Goal: Task Accomplishment & Management: Manage account settings

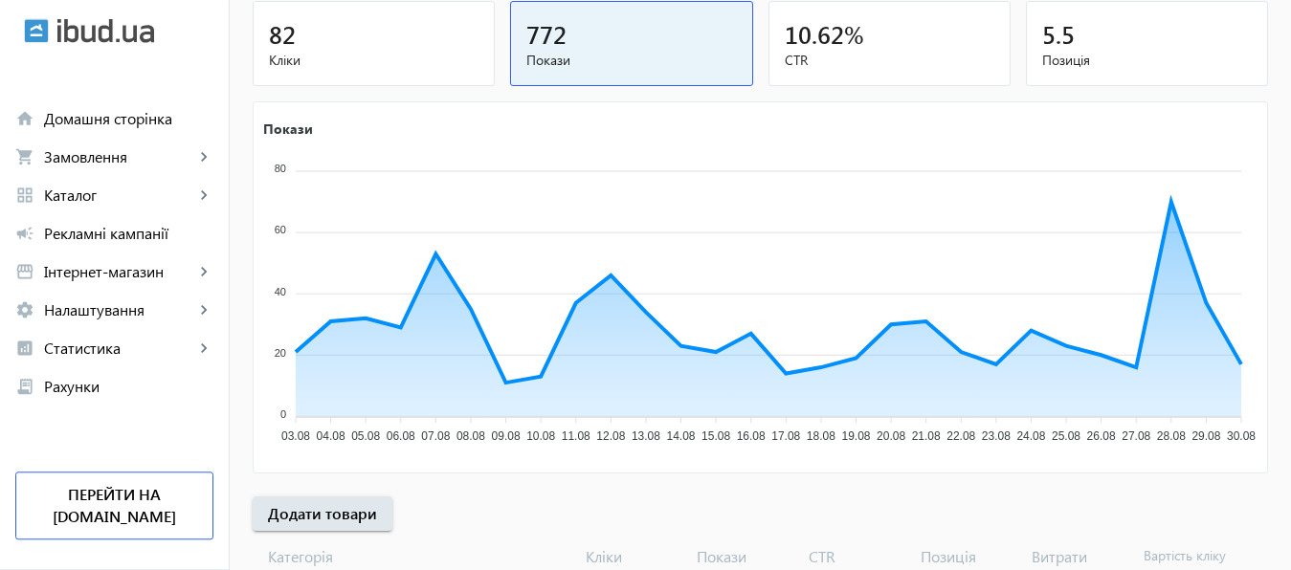
scroll to position [355, 0]
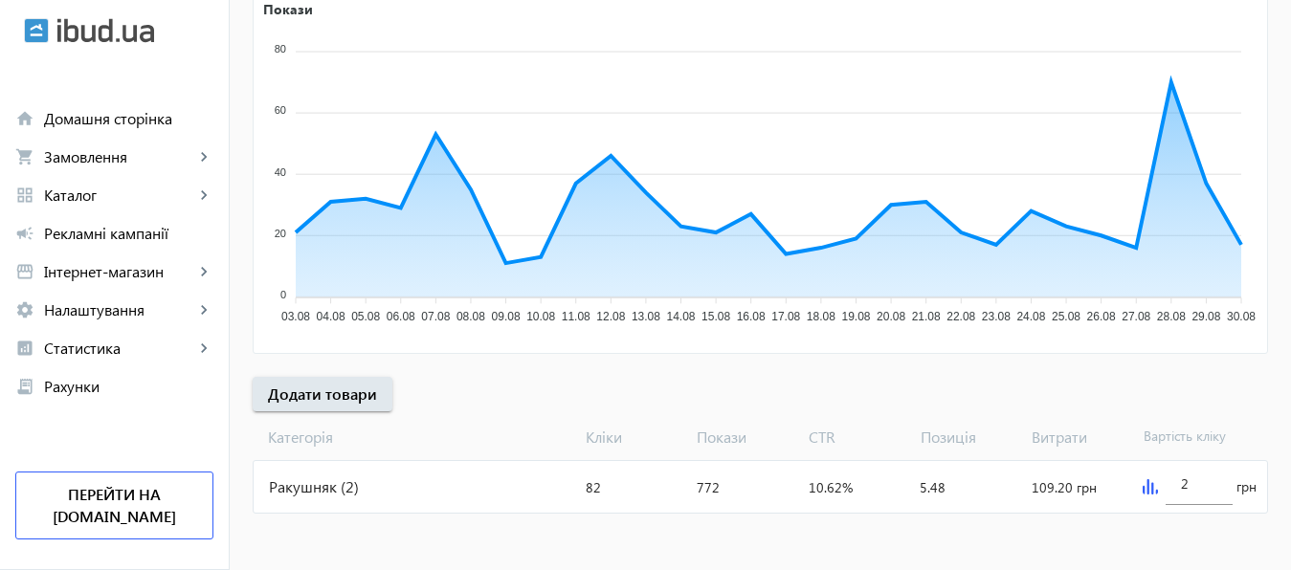
click at [1146, 489] on img at bounding box center [1150, 486] width 15 height 15
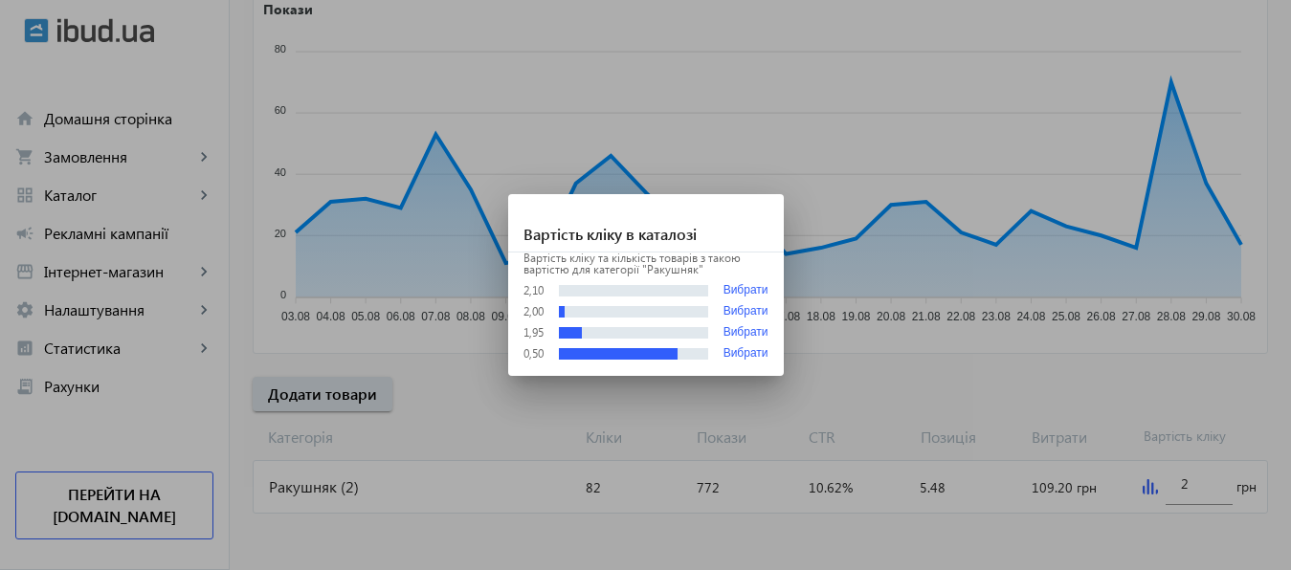
click at [1192, 487] on div at bounding box center [645, 285] width 1291 height 570
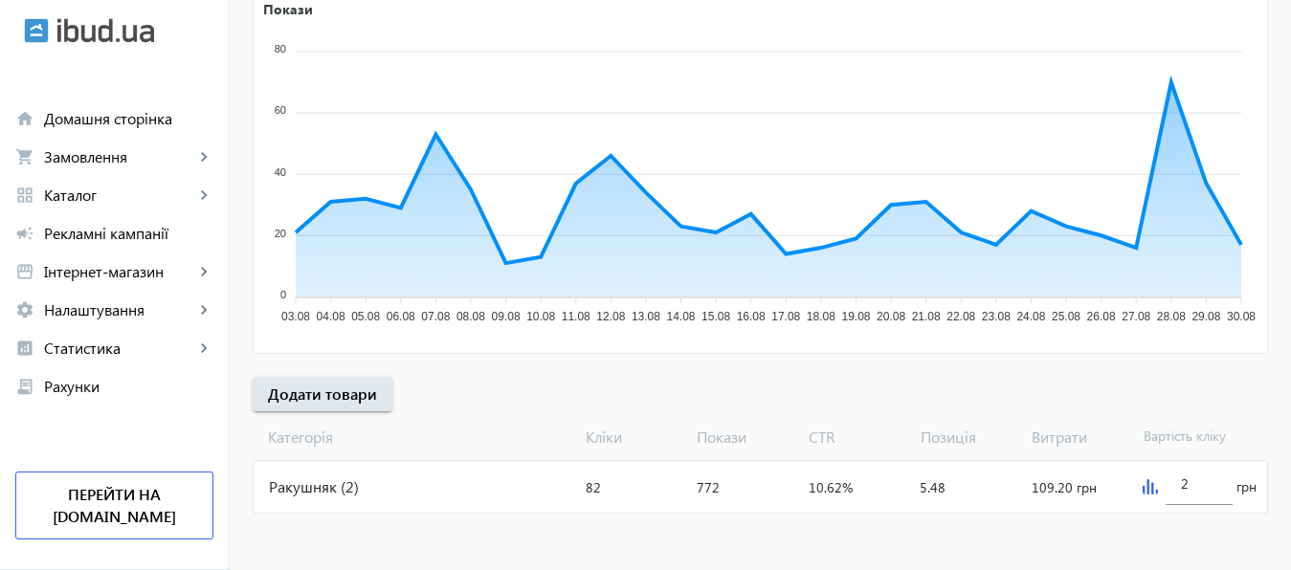
scroll to position [355, 0]
click at [1192, 487] on input "2" at bounding box center [1199, 484] width 36 height 18
click at [1145, 487] on img at bounding box center [1150, 486] width 15 height 15
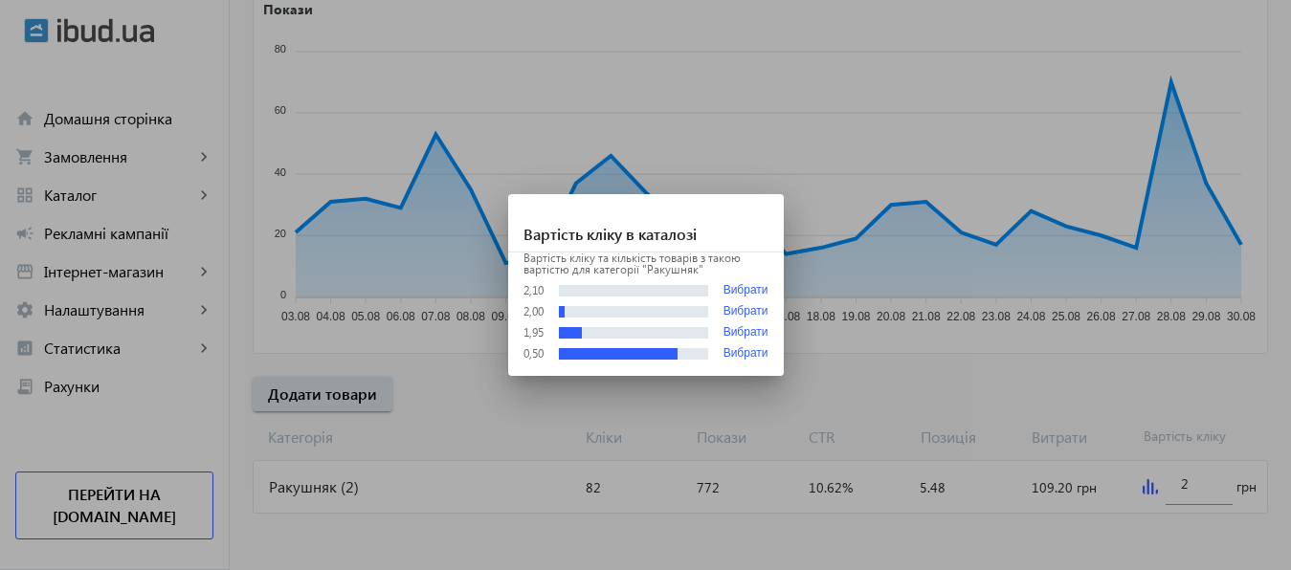
scroll to position [0, 0]
click at [737, 353] on button "Вибрати" at bounding box center [745, 353] width 45 height 13
type input "0.5"
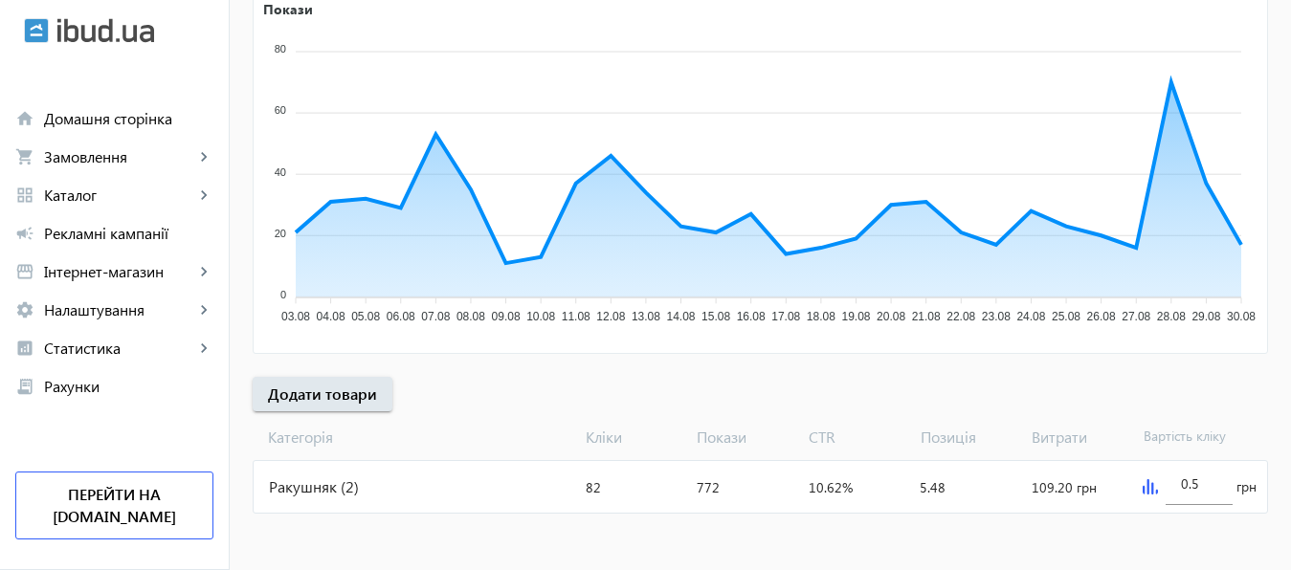
scroll to position [339, 0]
